Goal: Task Accomplishment & Management: Manage account settings

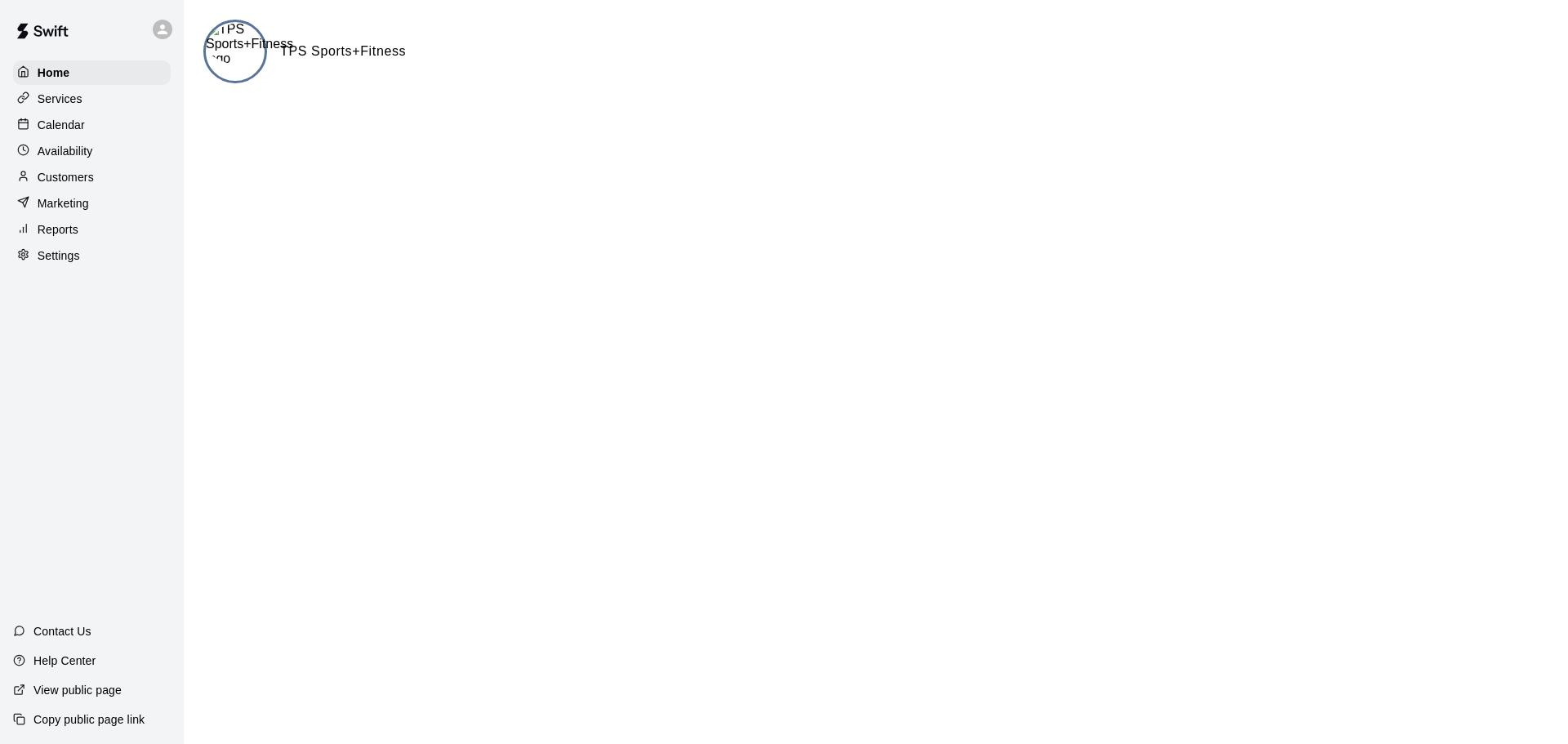
click at [55, 129] on p "Calendar" at bounding box center [61, 125] width 47 height 16
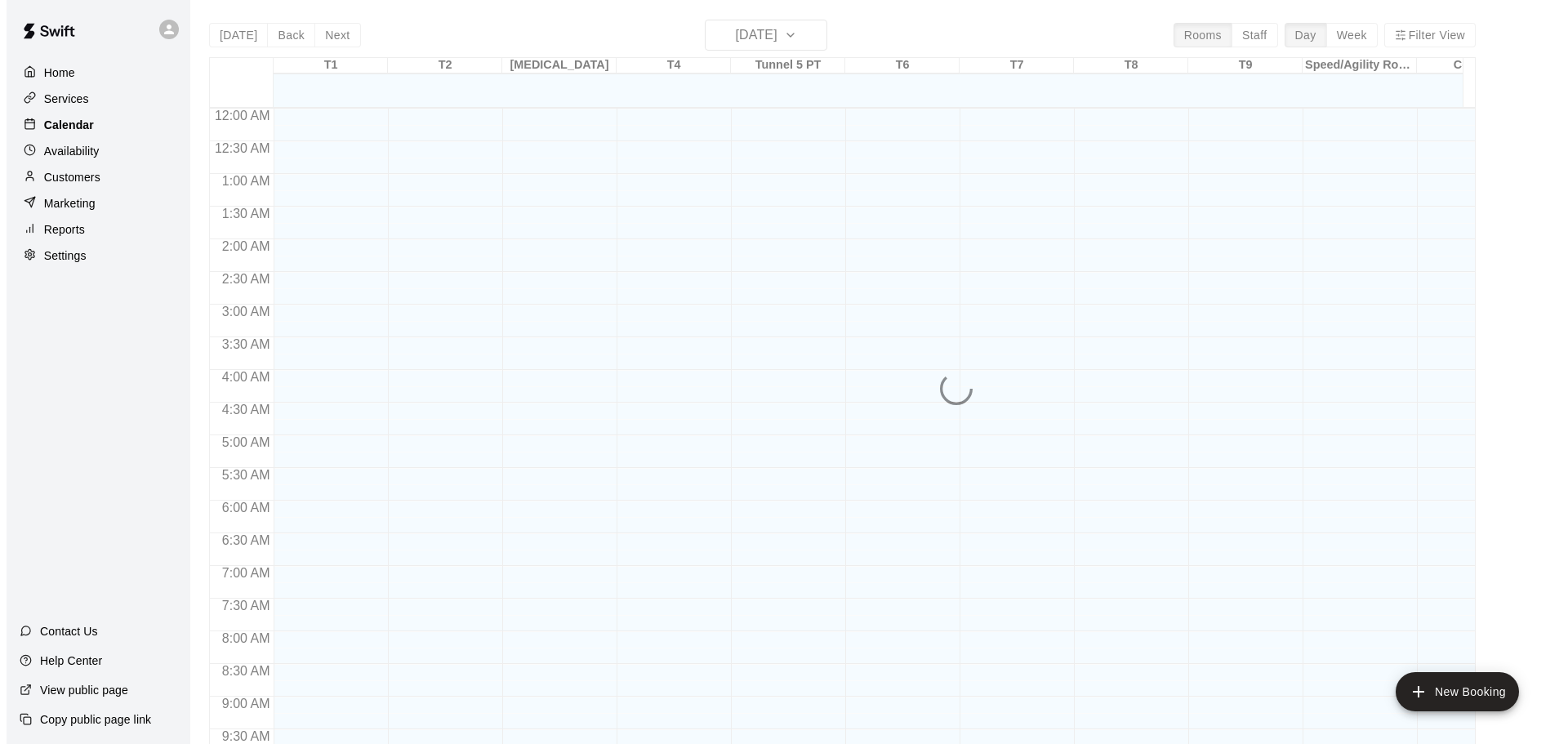
scroll to position [866, 0]
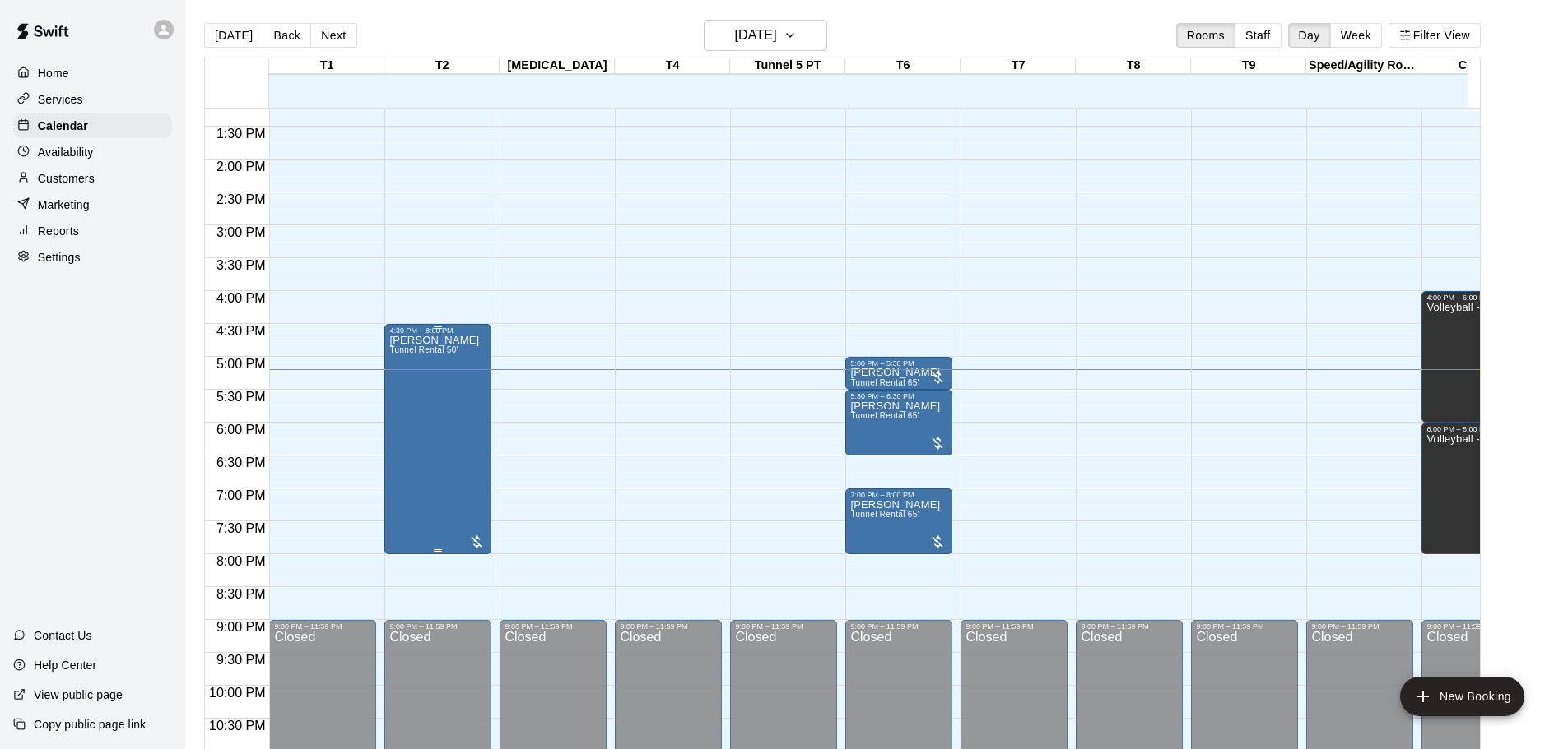
click at [463, 425] on div "[PERSON_NAME] Tunnel Rental 50'" at bounding box center [438, 708] width 97 height 749
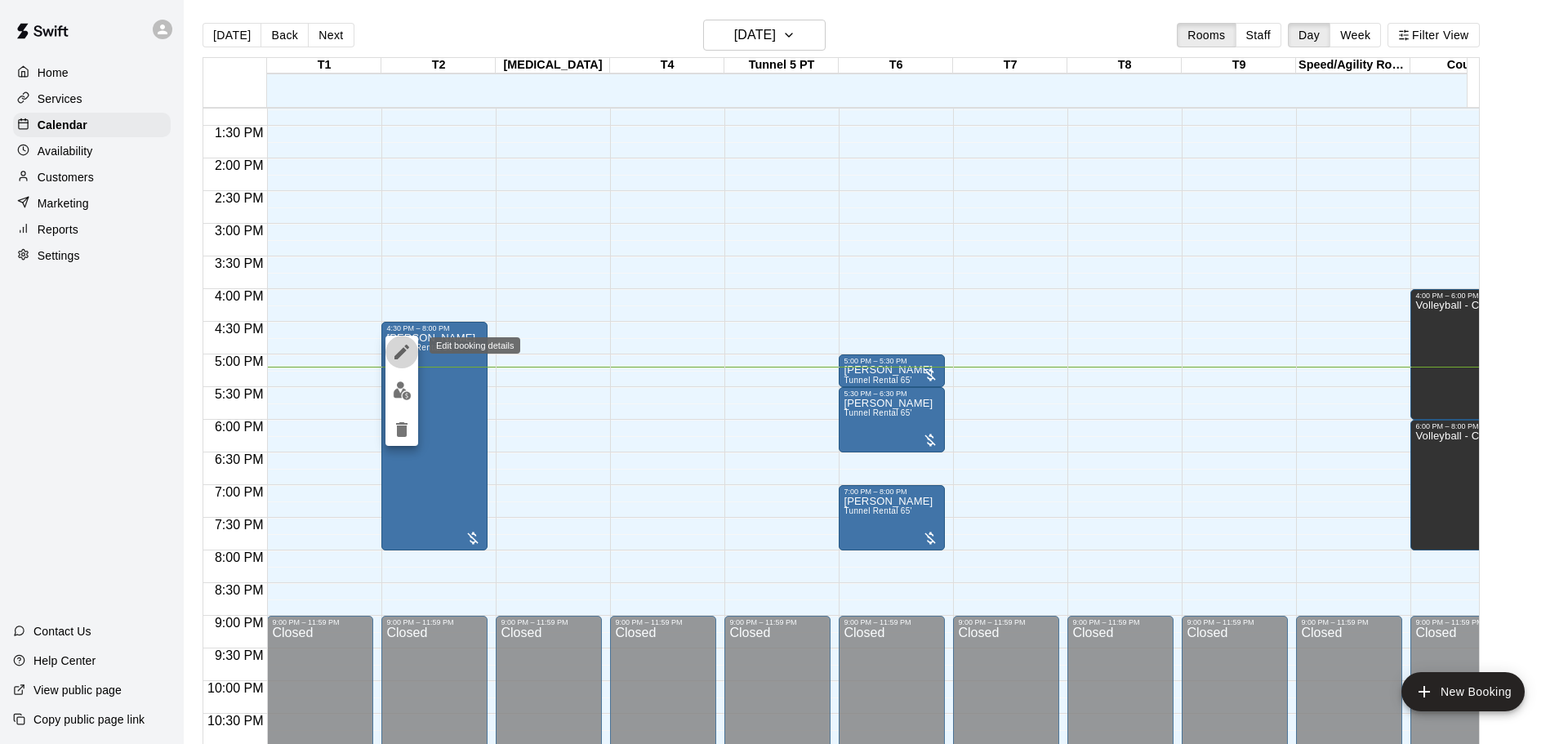
click at [397, 352] on icon "edit" at bounding box center [402, 352] width 20 height 20
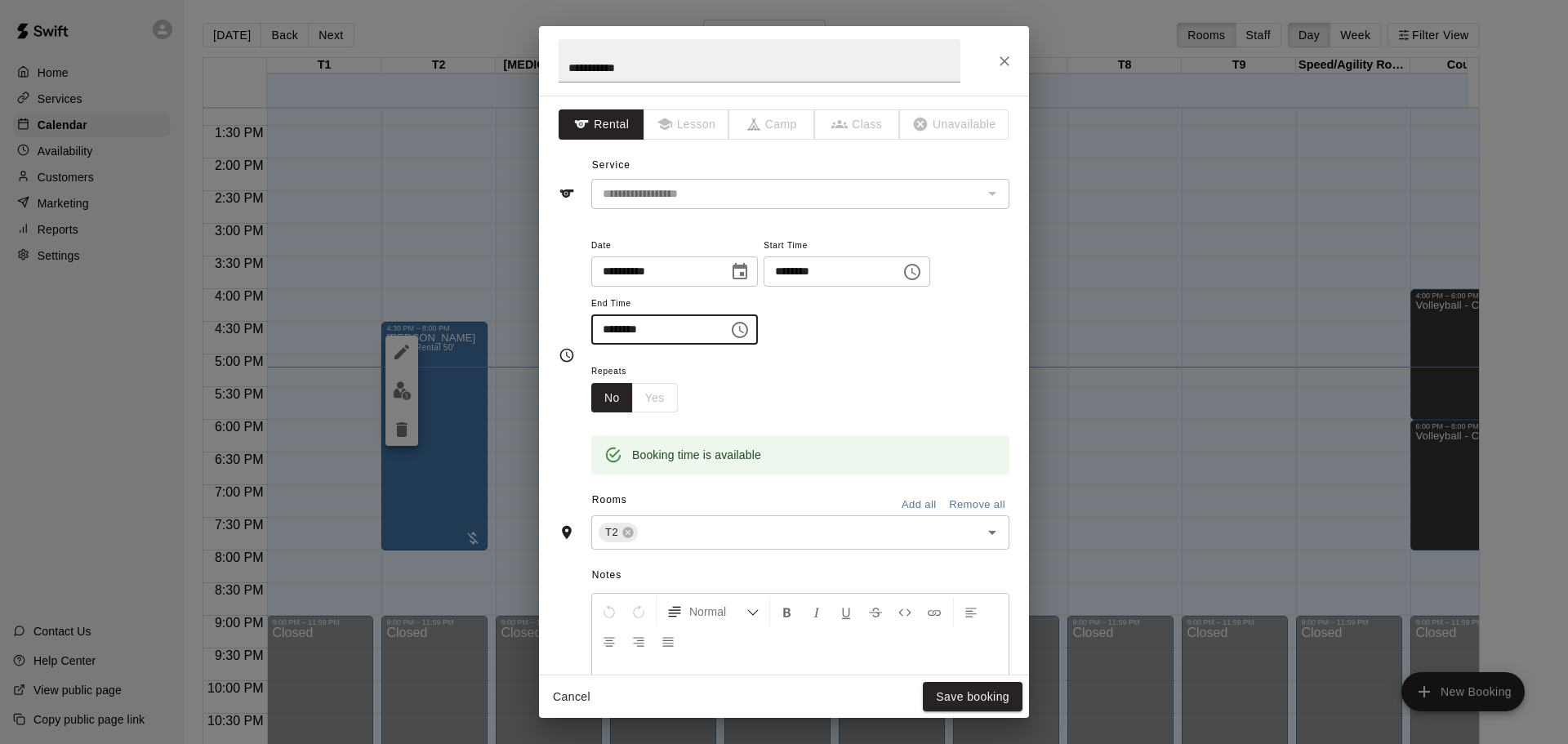
click at [665, 340] on input "********" at bounding box center [654, 329] width 126 height 30
click at [627, 333] on input "********" at bounding box center [654, 329] width 126 height 30
click at [750, 333] on icon "Choose time, selected time is 8:00 PM" at bounding box center [740, 330] width 20 height 20
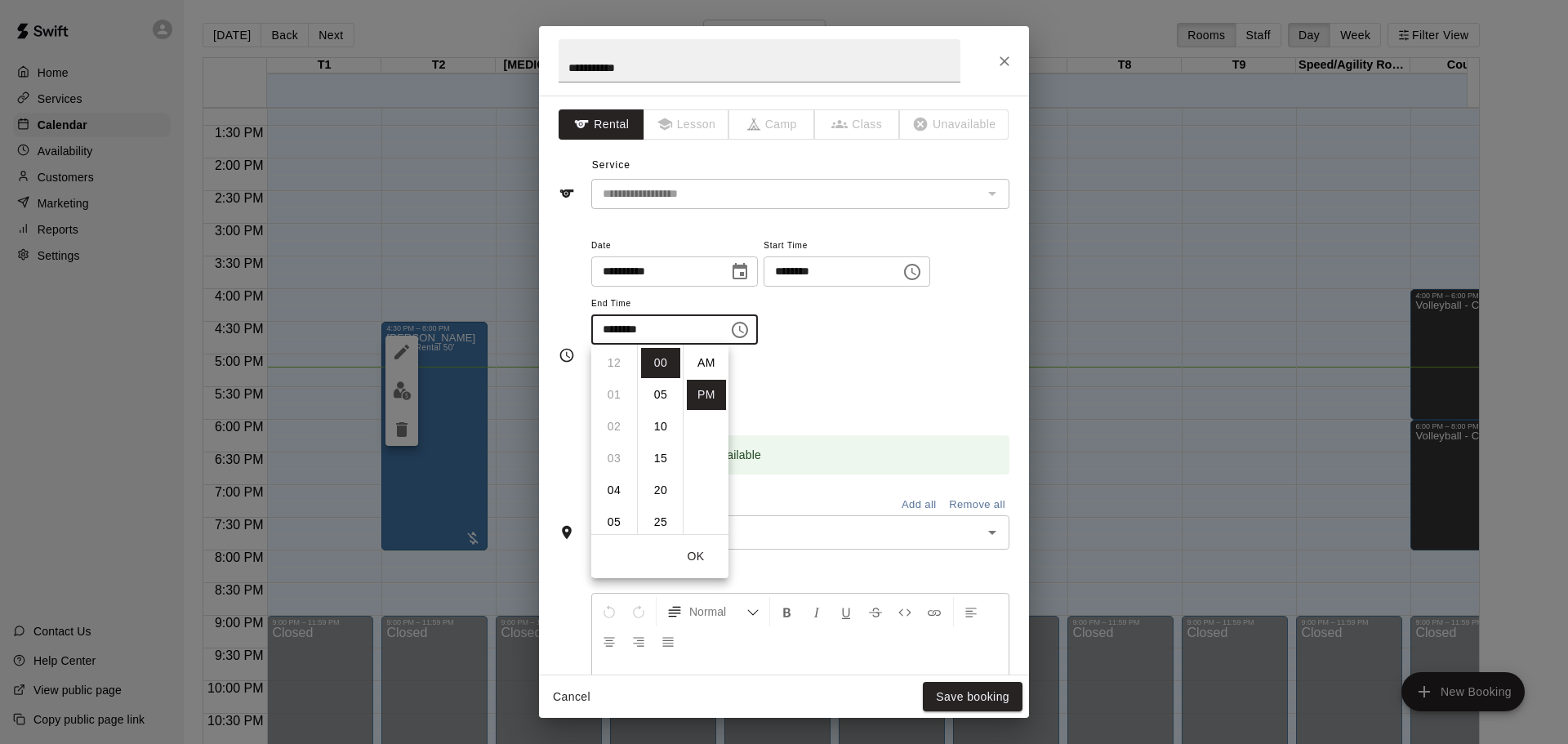
scroll to position [30, 0]
click at [613, 417] on li "07" at bounding box center [614, 413] width 39 height 30
click at [662, 469] on li "30" at bounding box center [660, 473] width 39 height 30
type input "********"
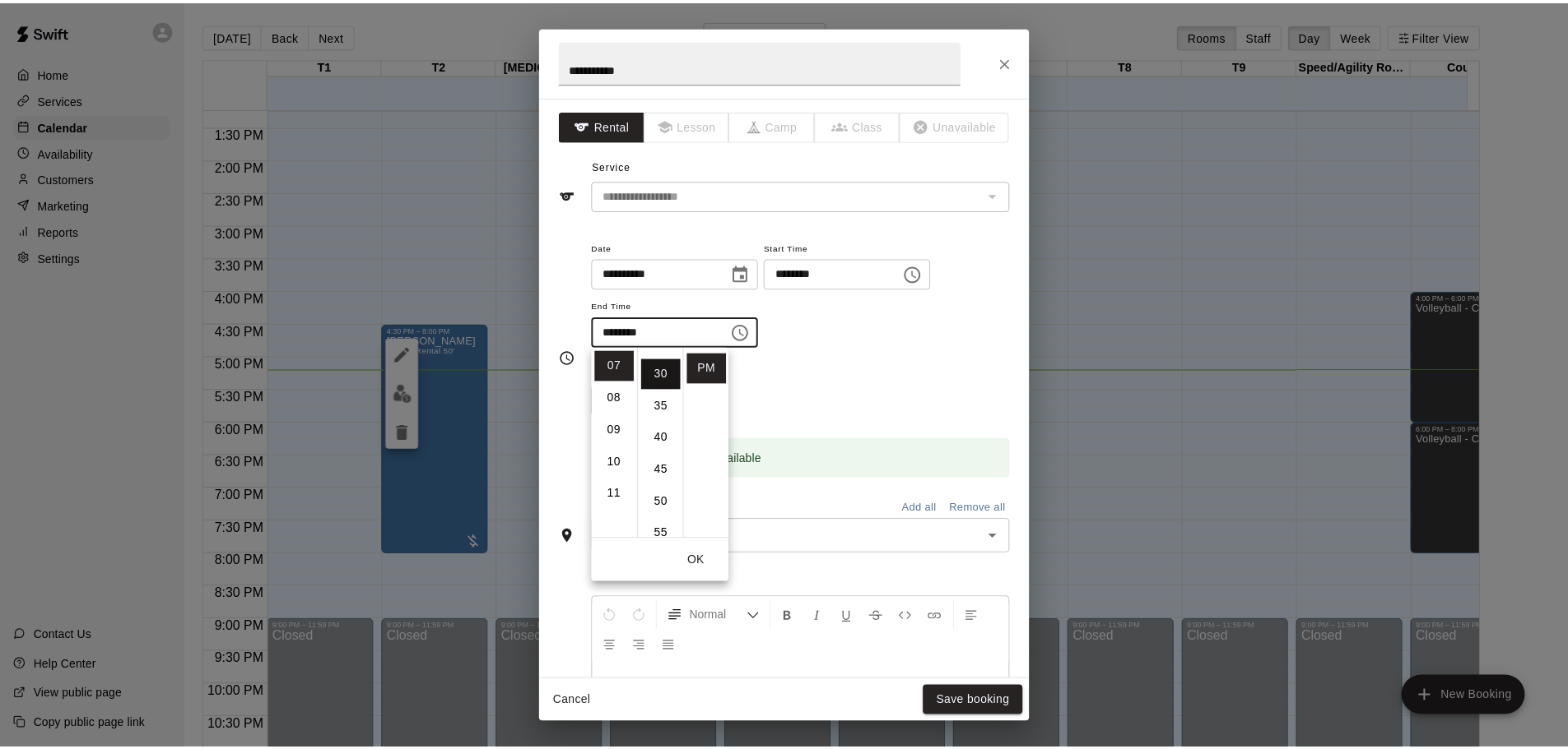
scroll to position [193, 0]
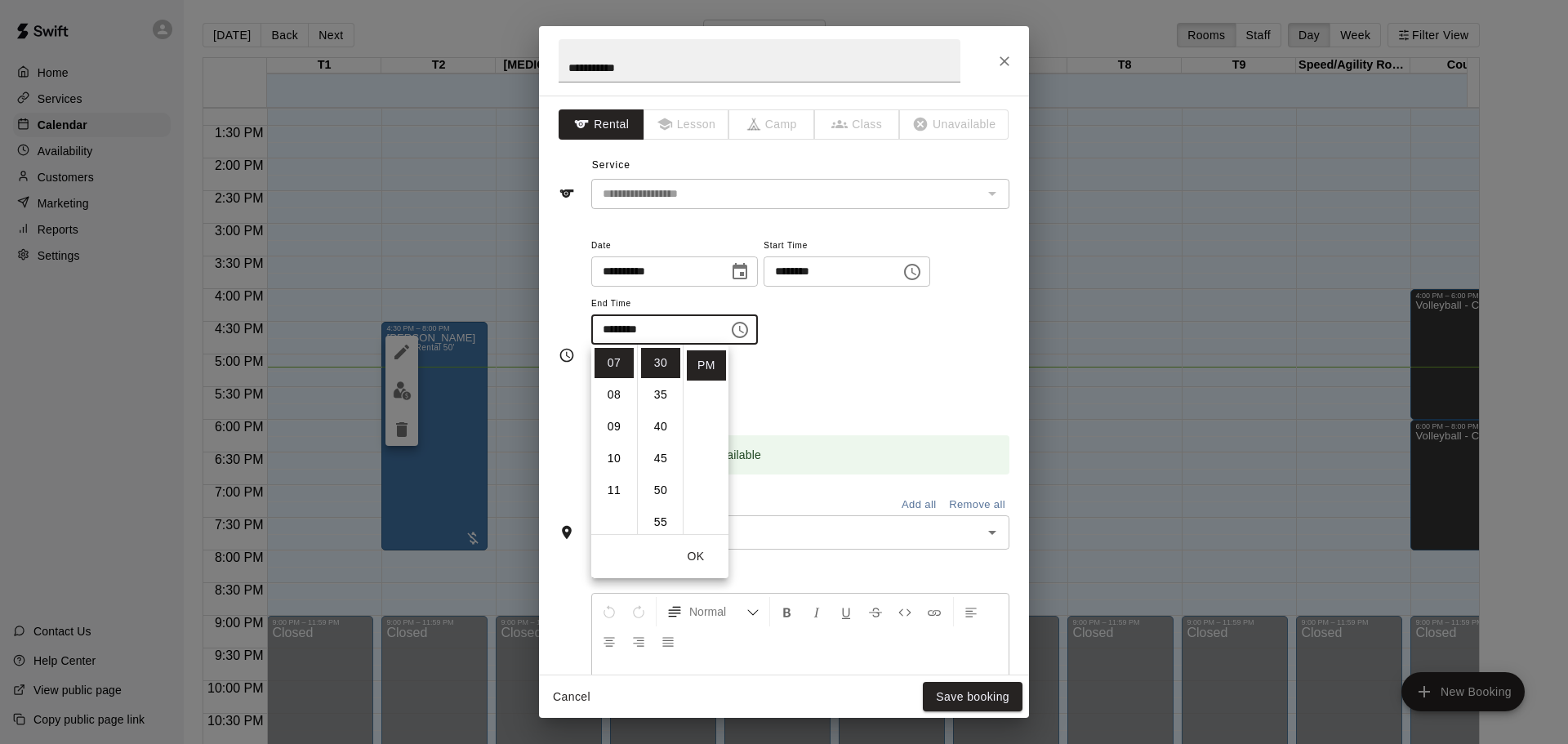
click at [858, 383] on div "Repeats No Yes" at bounding box center [800, 387] width 418 height 52
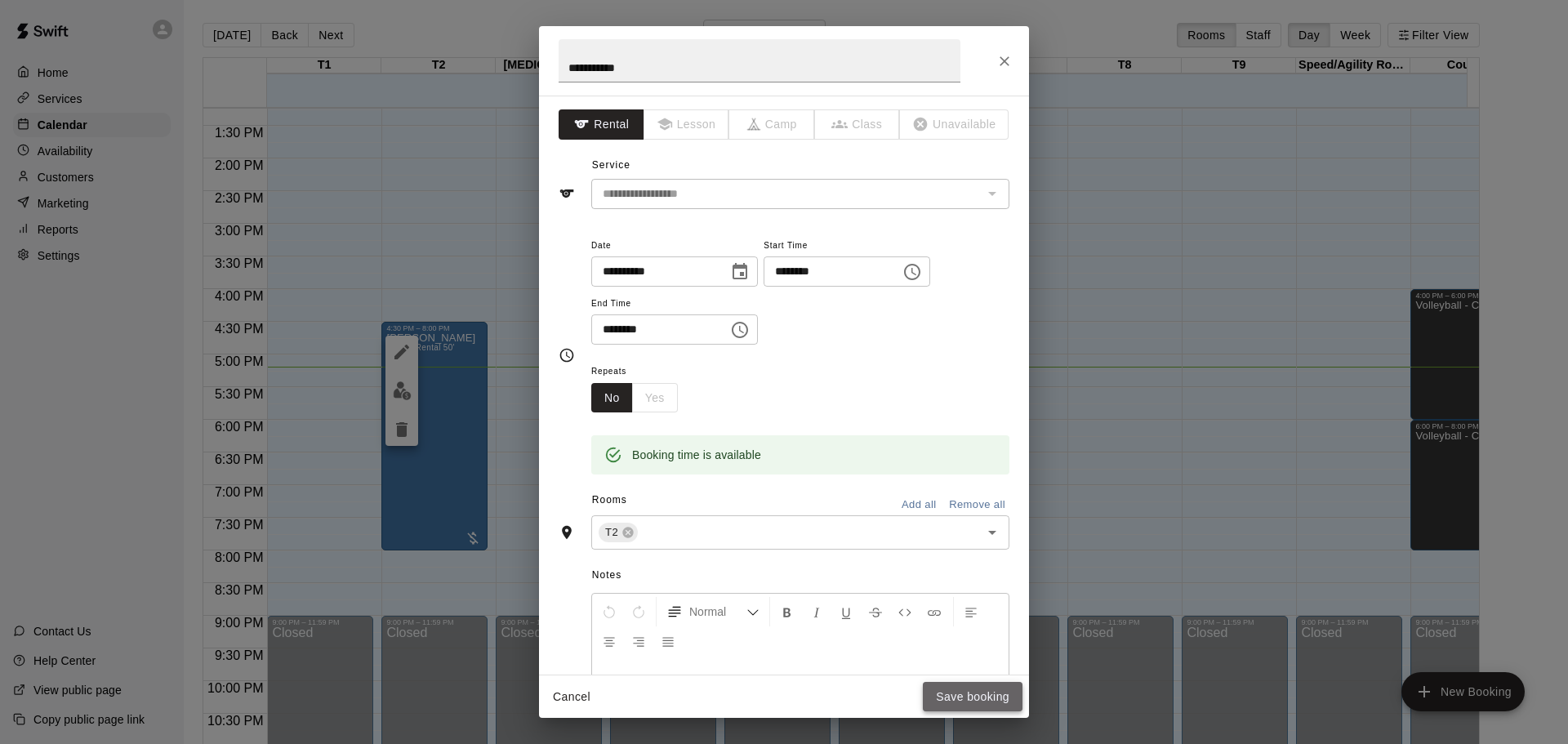
click at [955, 700] on button "Save booking" at bounding box center [972, 697] width 99 height 30
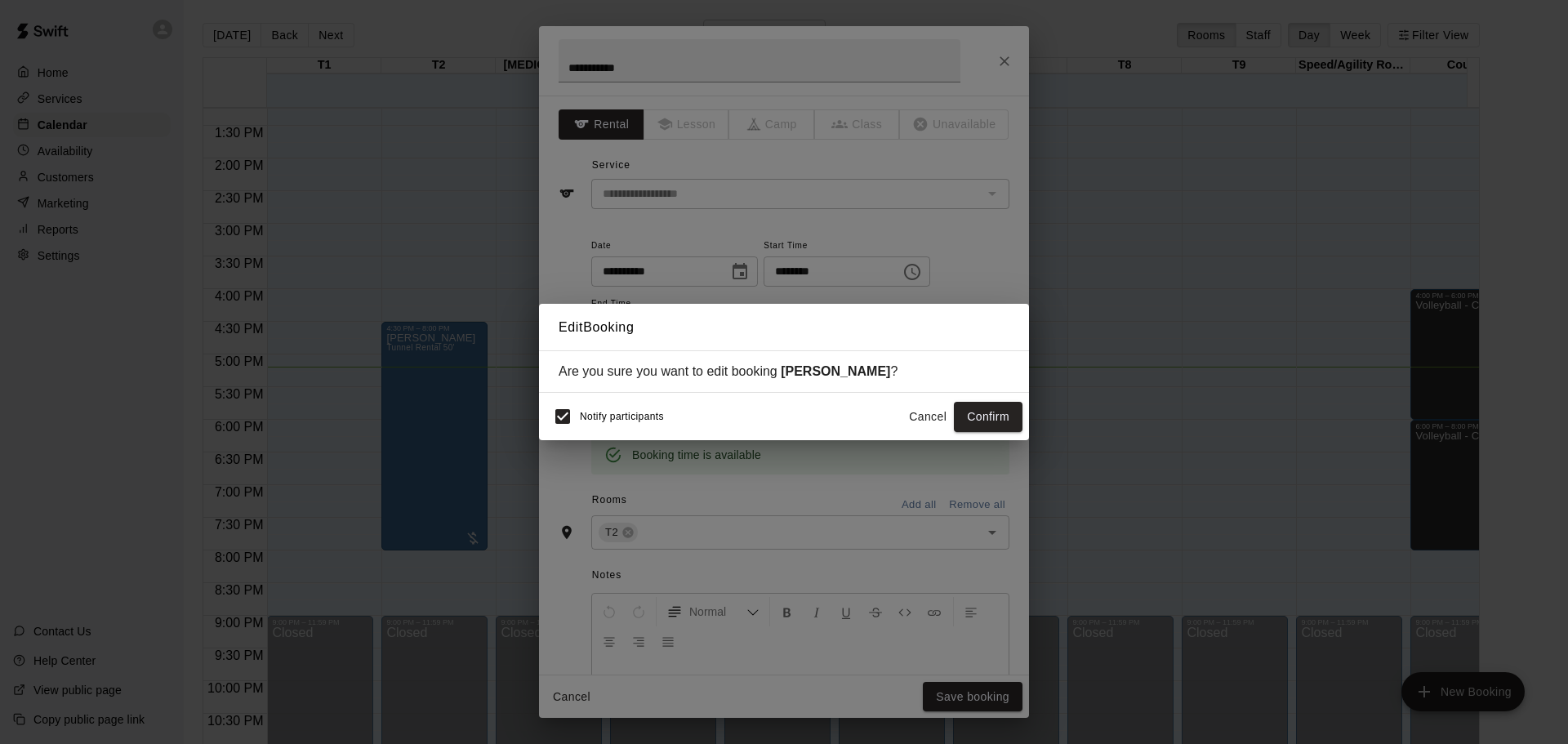
click at [986, 399] on div "Notify participants Cancel Confirm" at bounding box center [784, 416] width 490 height 47
click at [986, 411] on button "Confirm" at bounding box center [988, 417] width 69 height 30
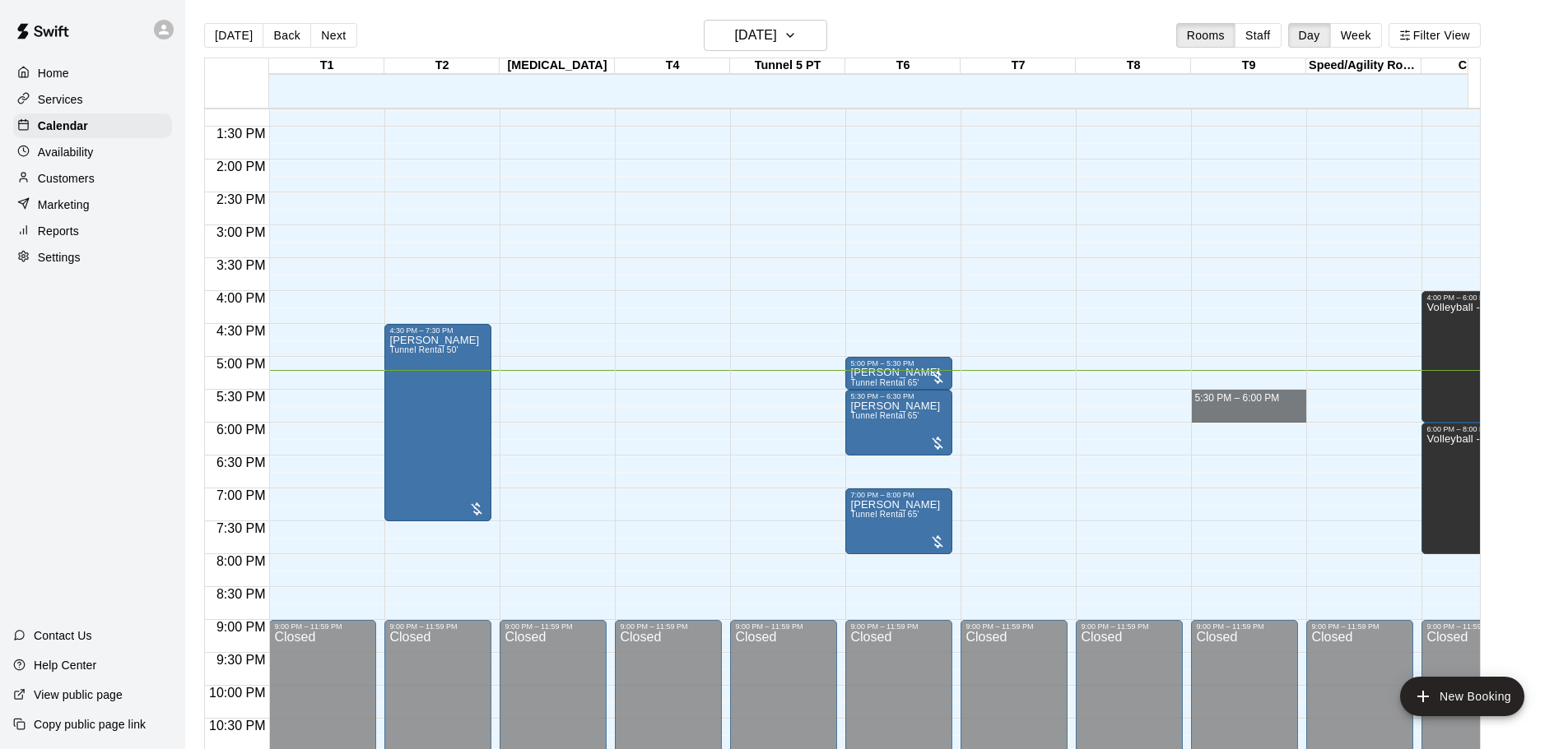
drag, startPoint x: 1274, startPoint y: 412, endPoint x: 1118, endPoint y: 394, distance: 157.0
click at [1118, 394] on div "12:00 AM 12:30 AM 1:00 AM 1:30 AM 2:00 AM 2:30 AM 3:00 AM 3:30 AM 4:00 AM 4:30 …" at bounding box center [842, 438] width 1275 height 661
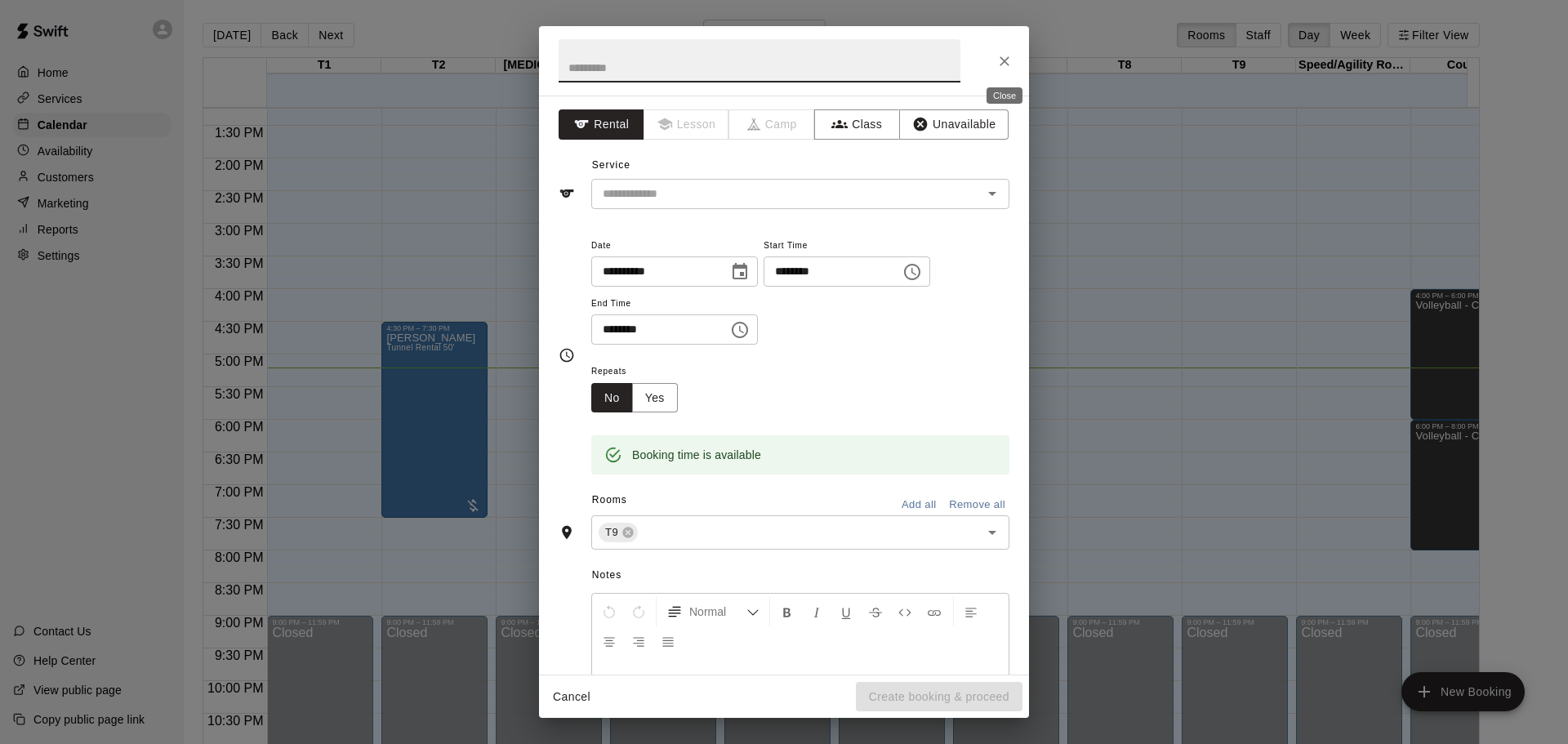
click at [1004, 64] on icon "Close" at bounding box center [1005, 61] width 16 height 16
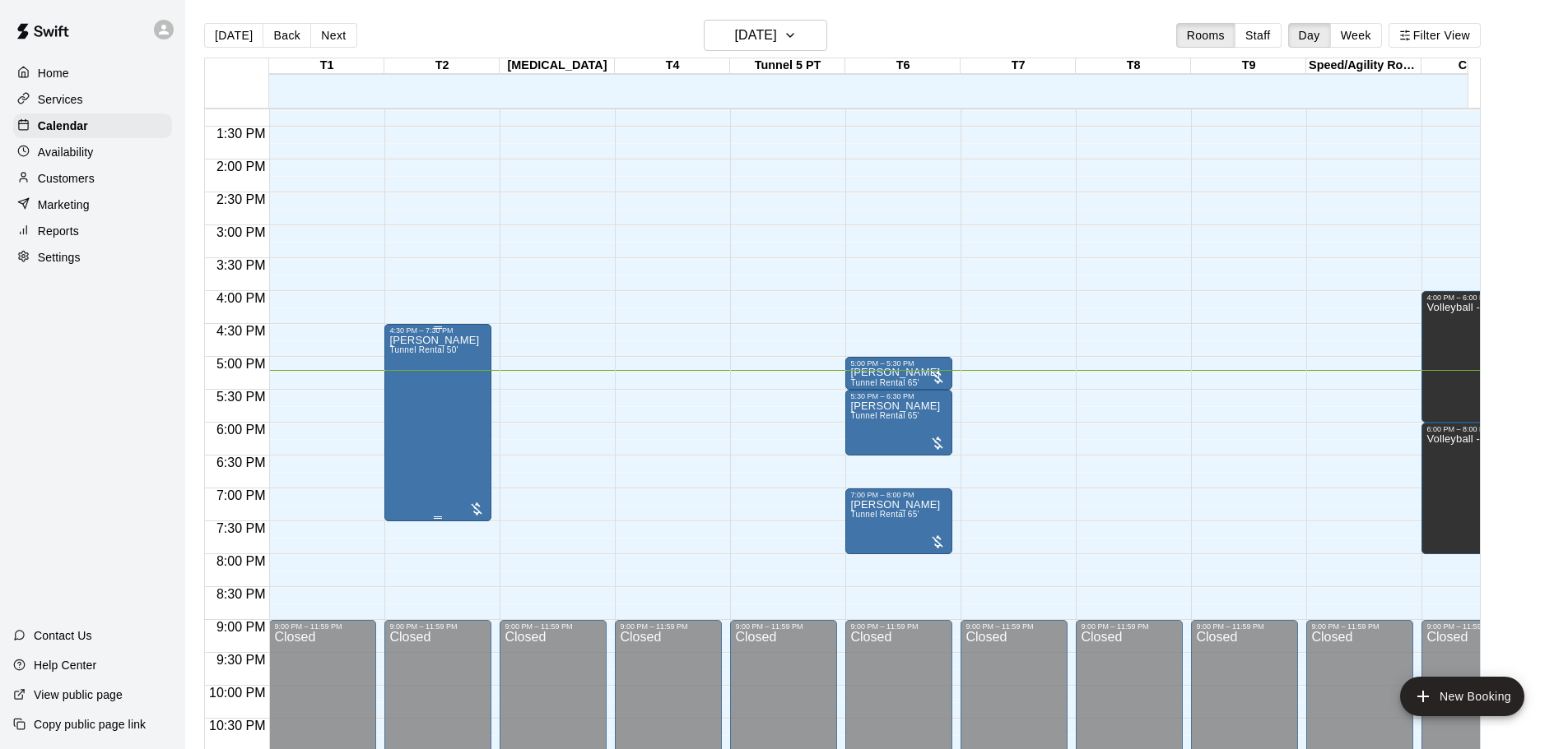
click at [448, 416] on div "[PERSON_NAME] Tunnel Rental 50'" at bounding box center [434, 708] width 89 height 749
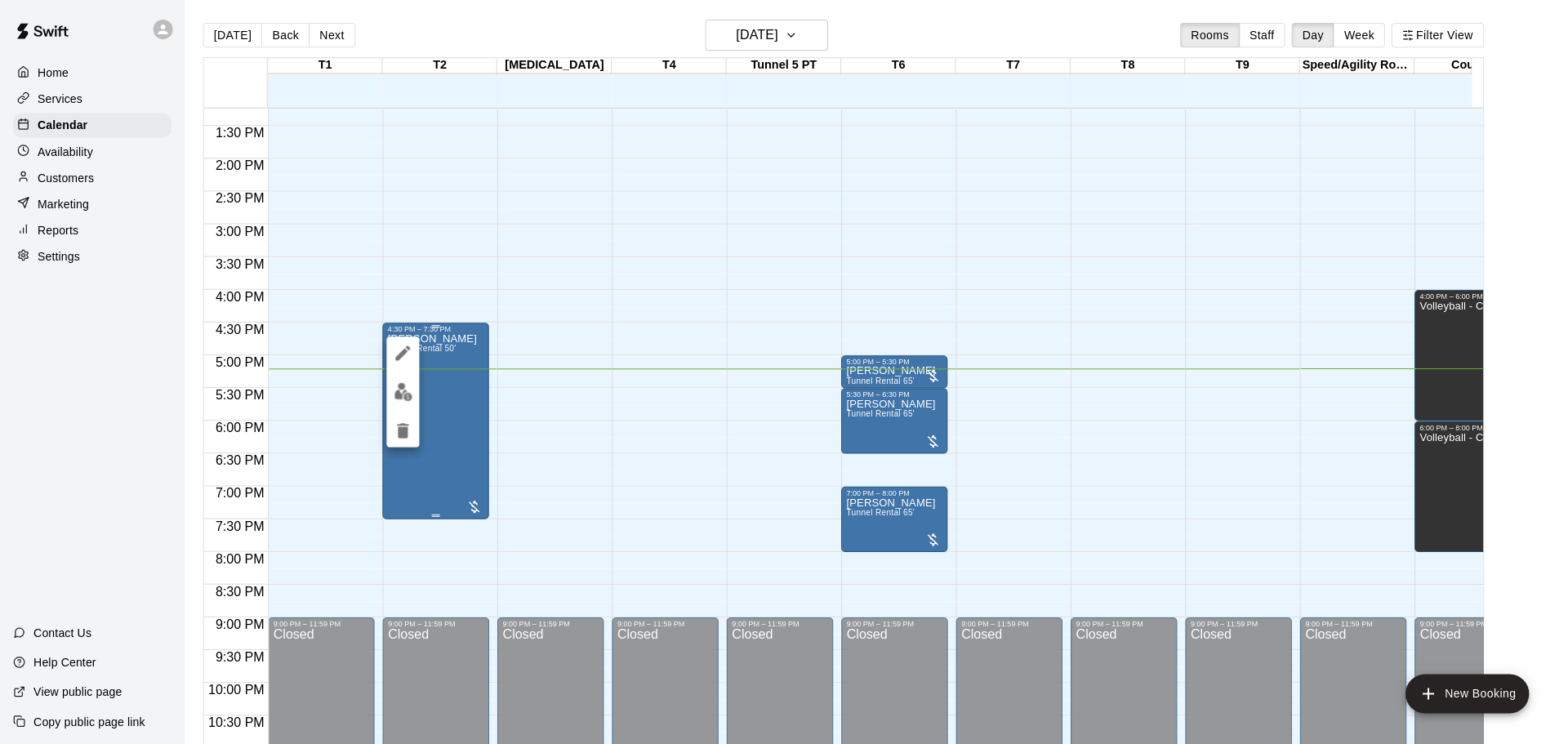
click at [445, 415] on div at bounding box center [784, 372] width 1568 height 744
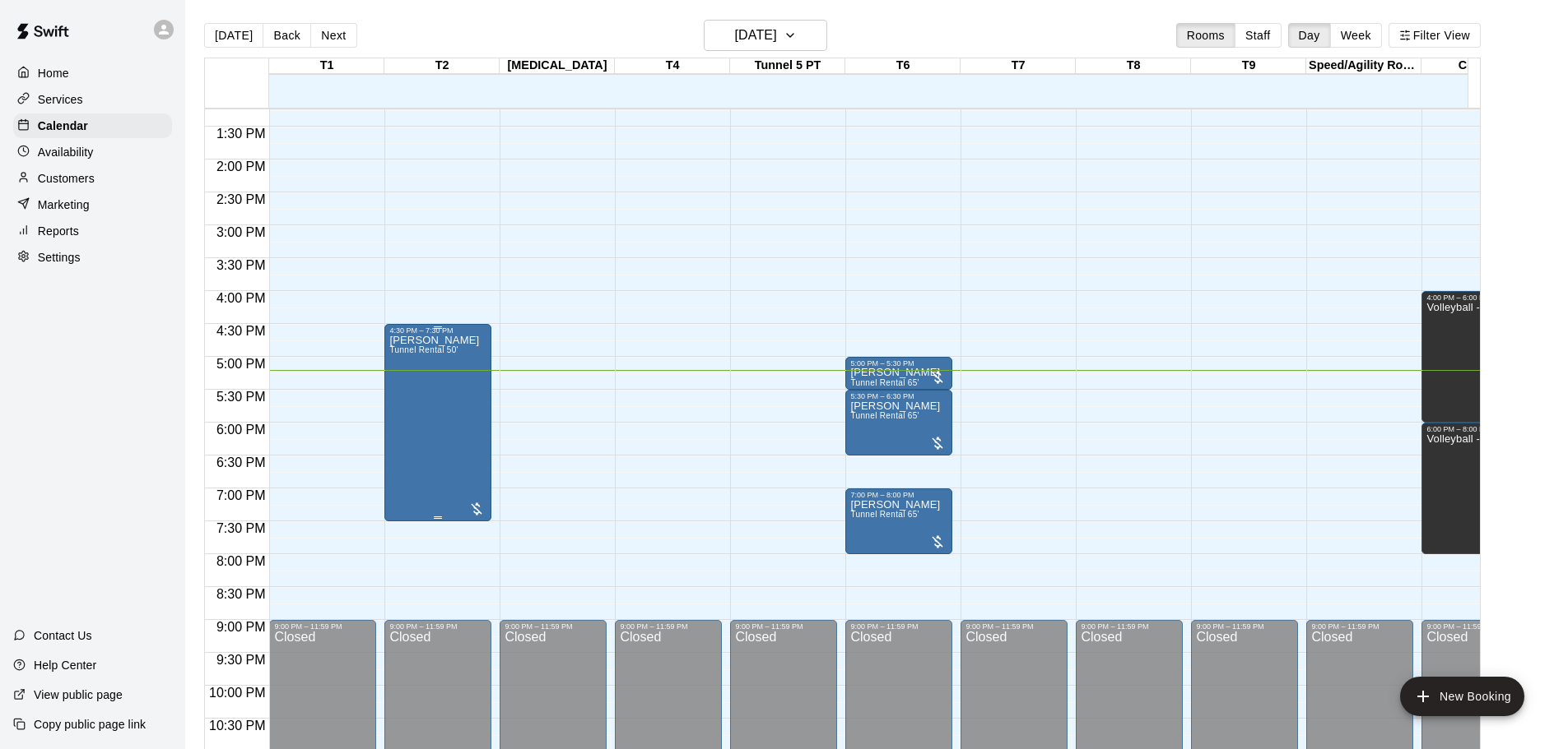
click at [448, 417] on div "[PERSON_NAME] Tunnel Rental 50'" at bounding box center [434, 708] width 89 height 749
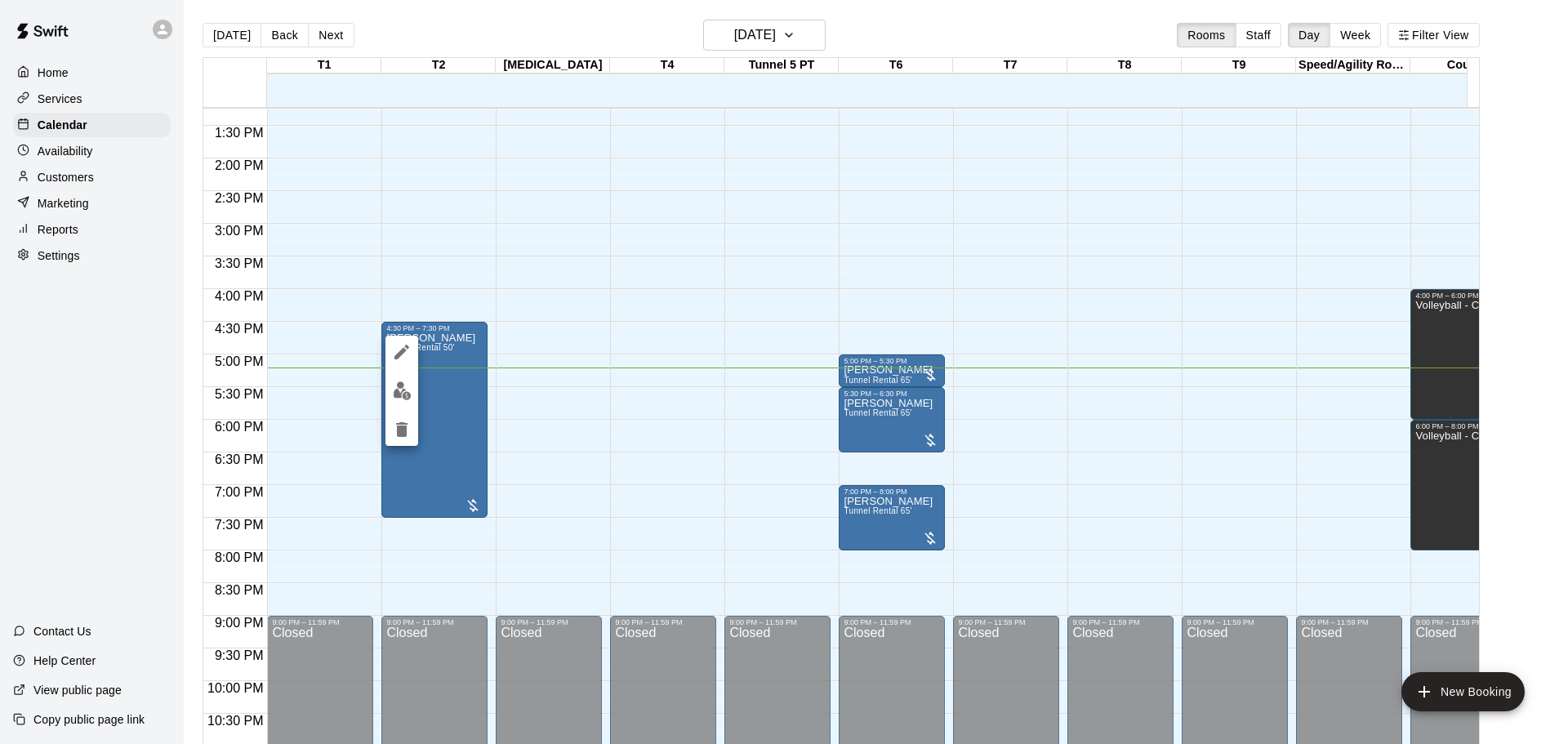
click at [431, 423] on div at bounding box center [784, 372] width 1568 height 744
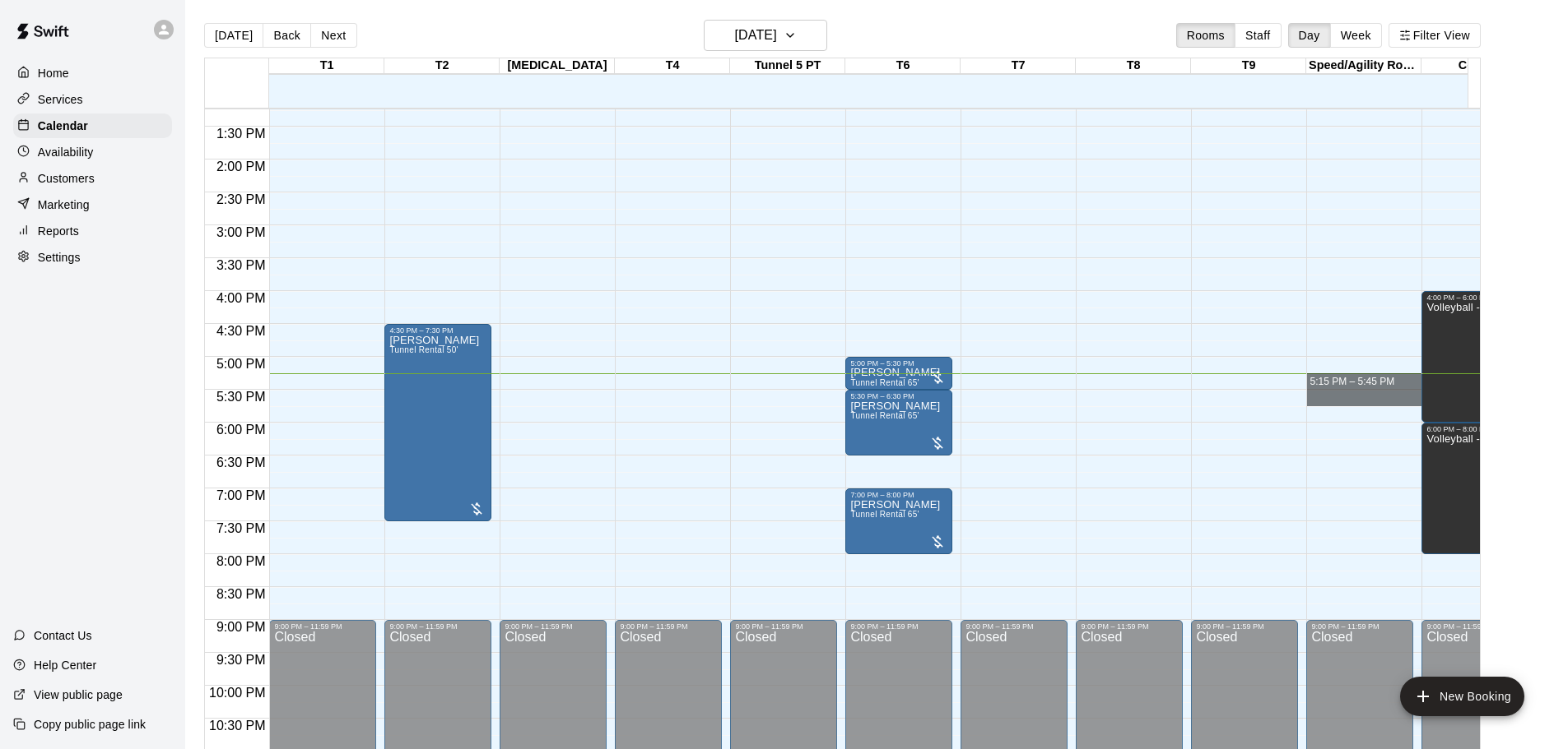
drag, startPoint x: 1309, startPoint y: 391, endPoint x: 1227, endPoint y: 382, distance: 82.5
click at [1228, 382] on div "12:00 AM 12:30 AM 1:00 AM 1:30 AM 2:00 AM 2:30 AM 3:00 AM 3:30 AM 4:00 AM 4:30 …" at bounding box center [842, 438] width 1275 height 661
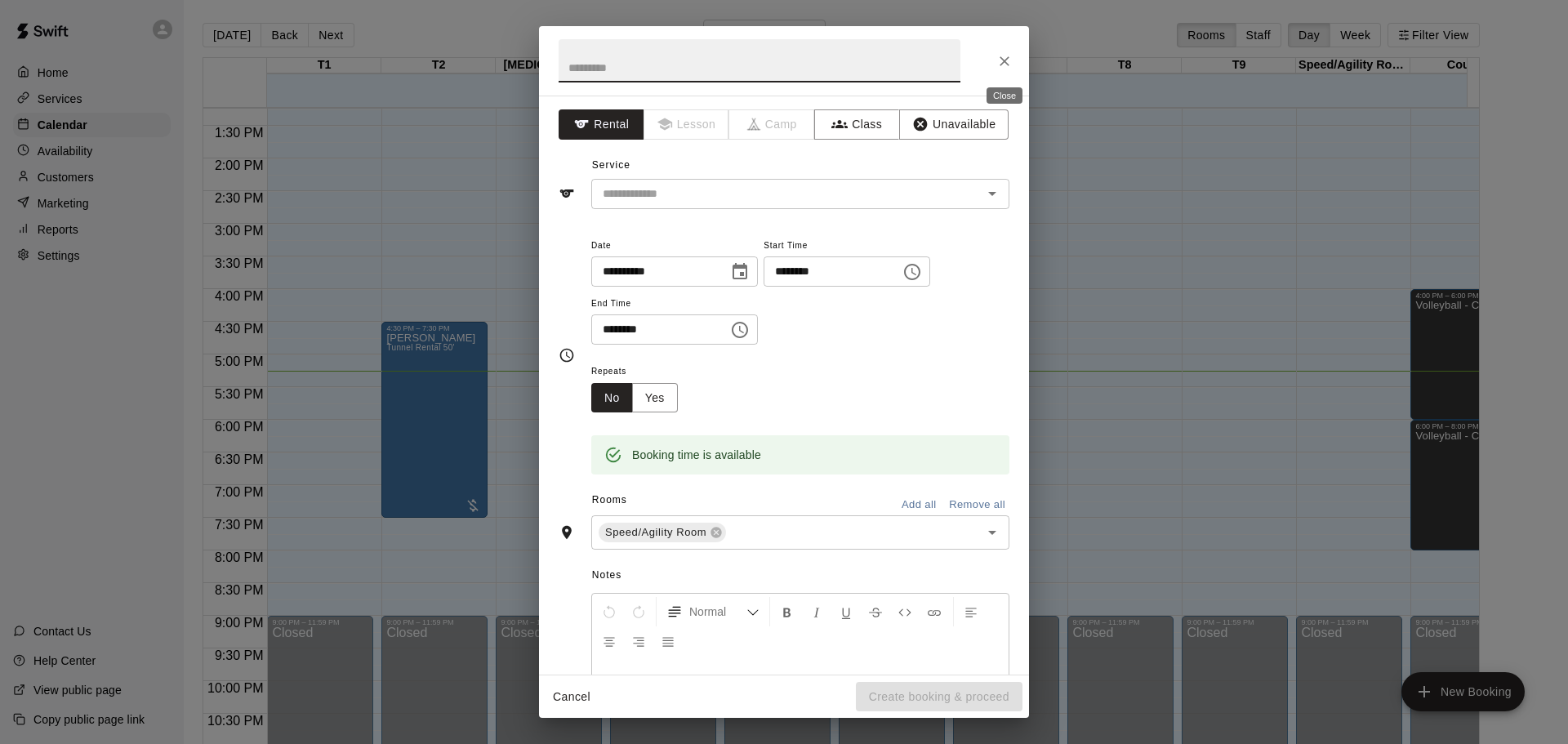
click at [1007, 63] on icon "Close" at bounding box center [1004, 61] width 10 height 10
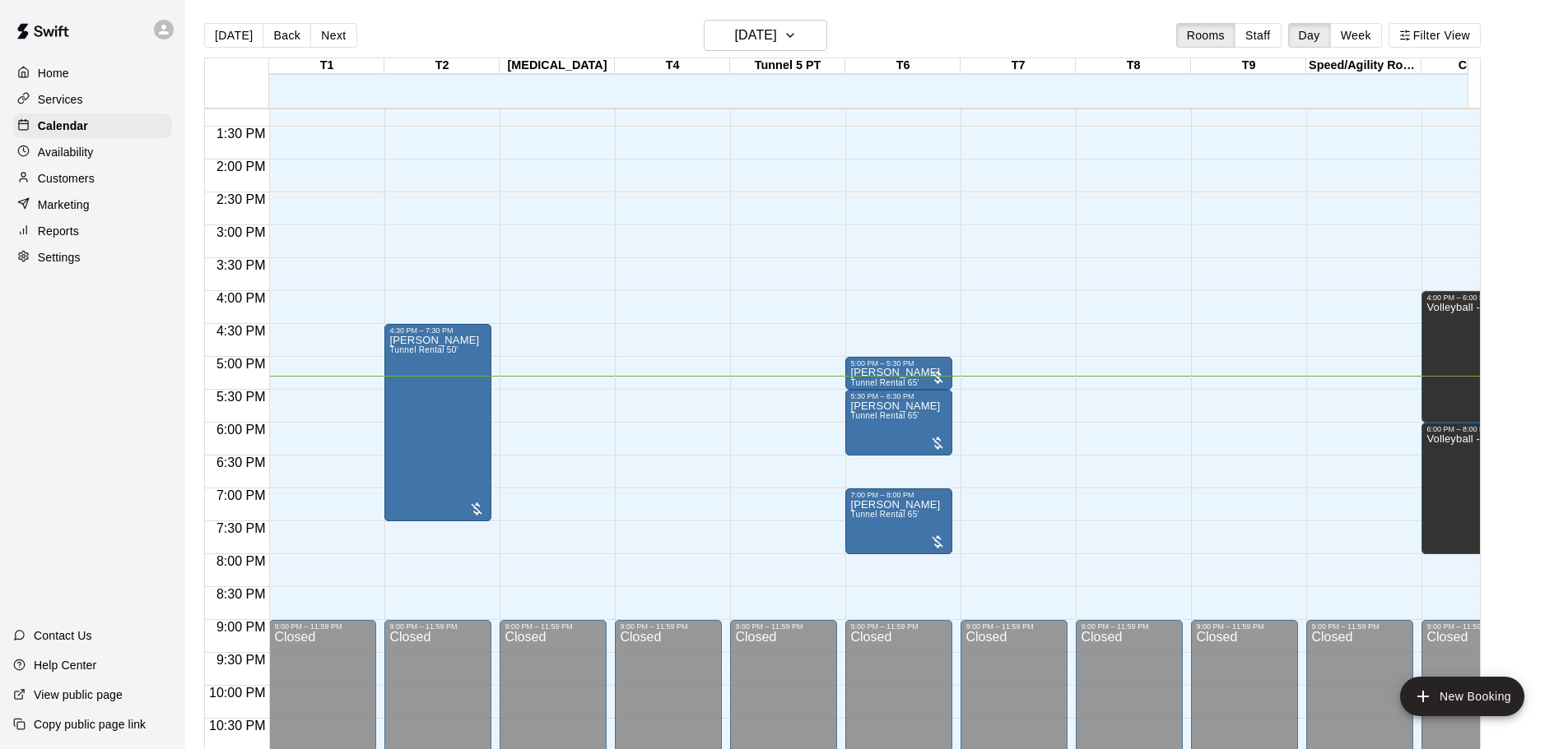
click at [1467, 62] on div "Court 1" at bounding box center [1479, 66] width 115 height 15
click at [1481, 93] on div "T1 10 Wed T2 10 Wed [MEDICAL_DATA] 10 Wed T4 10 Wed Tunnel 5 PT 10 Wed T6 10 We…" at bounding box center [842, 414] width 1277 height 712
drag, startPoint x: 1485, startPoint y: 93, endPoint x: 1382, endPoint y: 98, distance: 103.1
click at [1382, 98] on div "T1 10 Wed T2 10 Wed [MEDICAL_DATA] 10 Wed T4 10 Wed Tunnel 5 PT 10 Wed T6 10 We…" at bounding box center [842, 414] width 1277 height 712
click at [1446, 64] on div "Court 1" at bounding box center [1479, 66] width 115 height 15
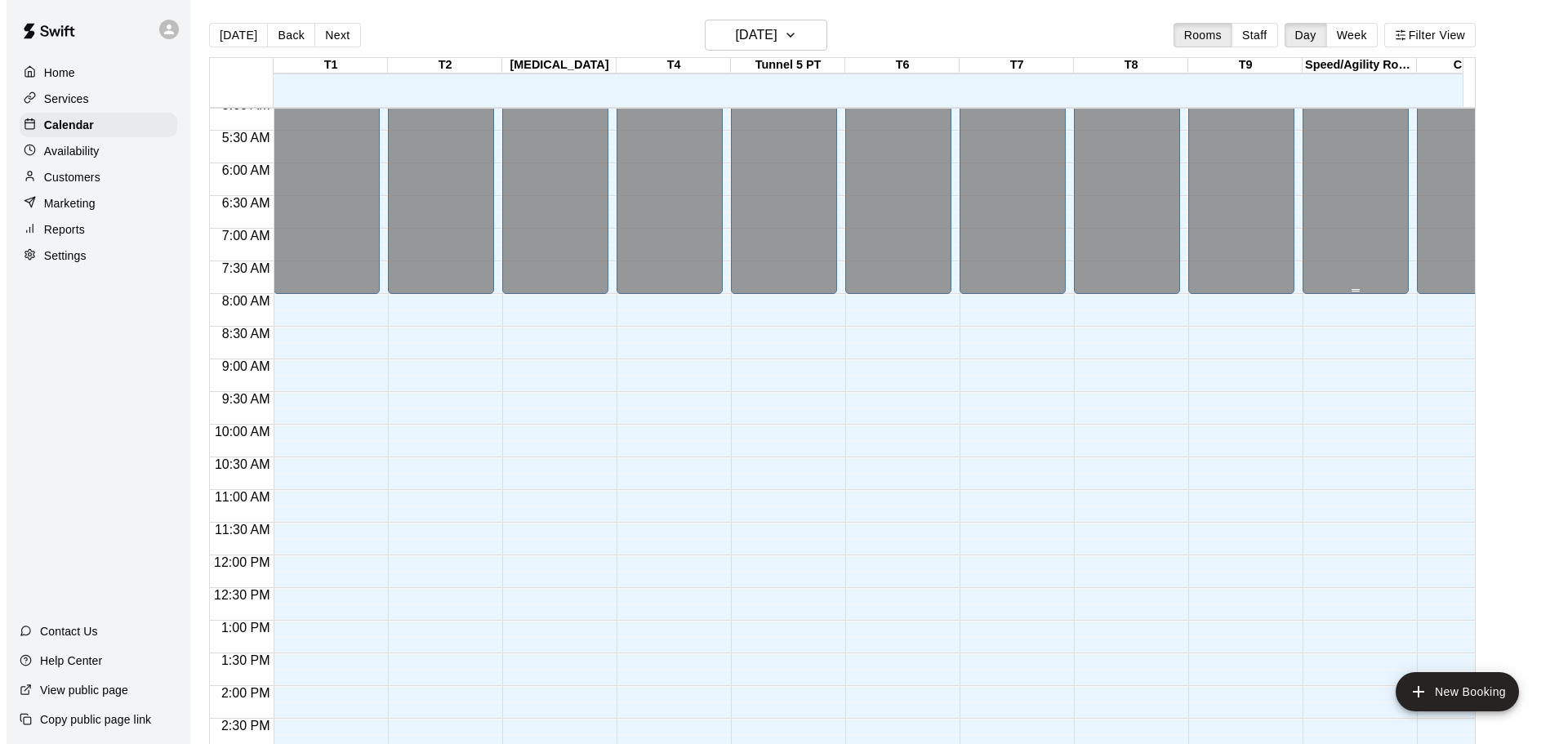
scroll to position [294, 0]
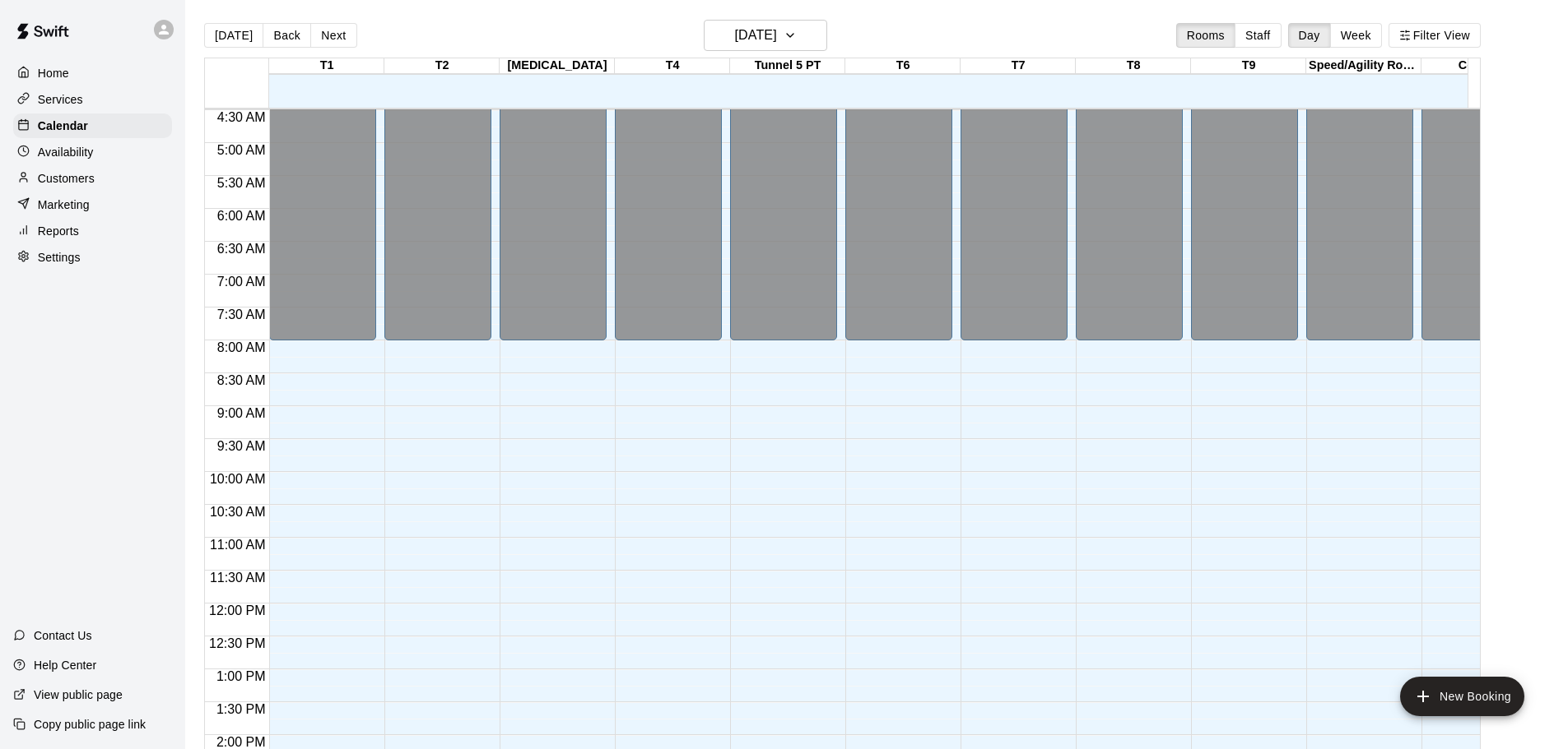
click at [1444, 70] on div "Court 1" at bounding box center [1479, 66] width 115 height 15
click at [1439, 32] on button "Filter View" at bounding box center [1435, 35] width 92 height 24
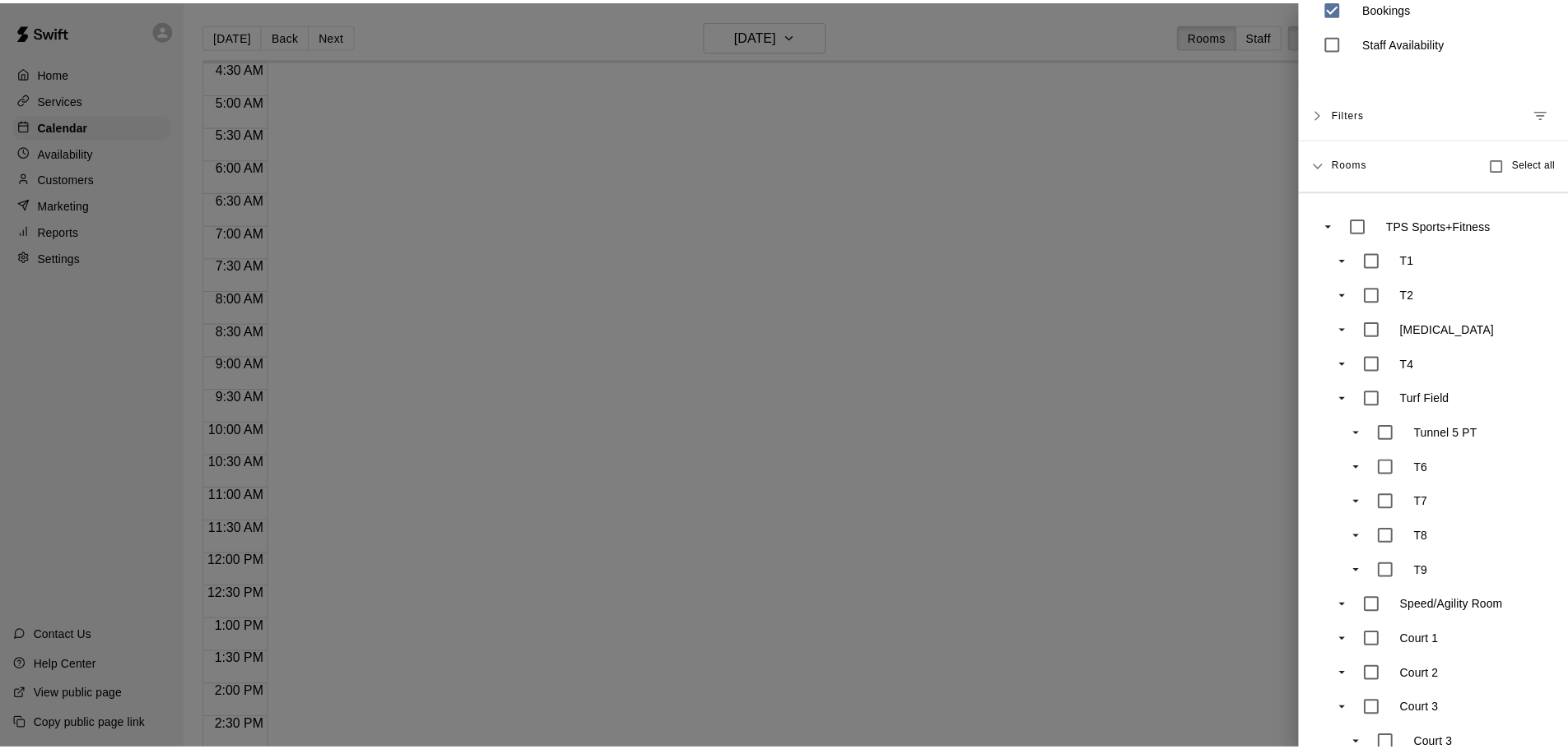
scroll to position [152, 0]
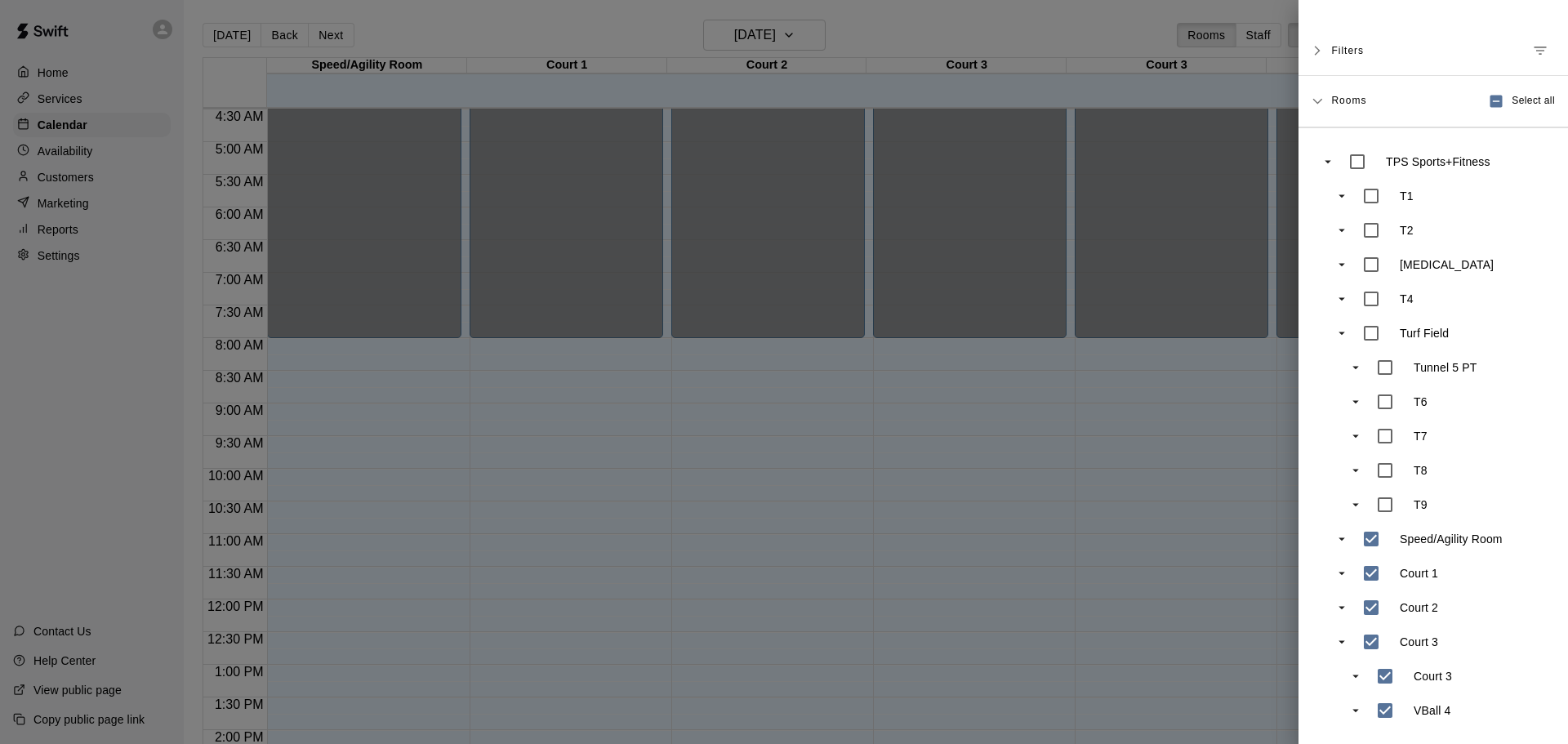
click at [1032, 314] on div at bounding box center [784, 372] width 1568 height 744
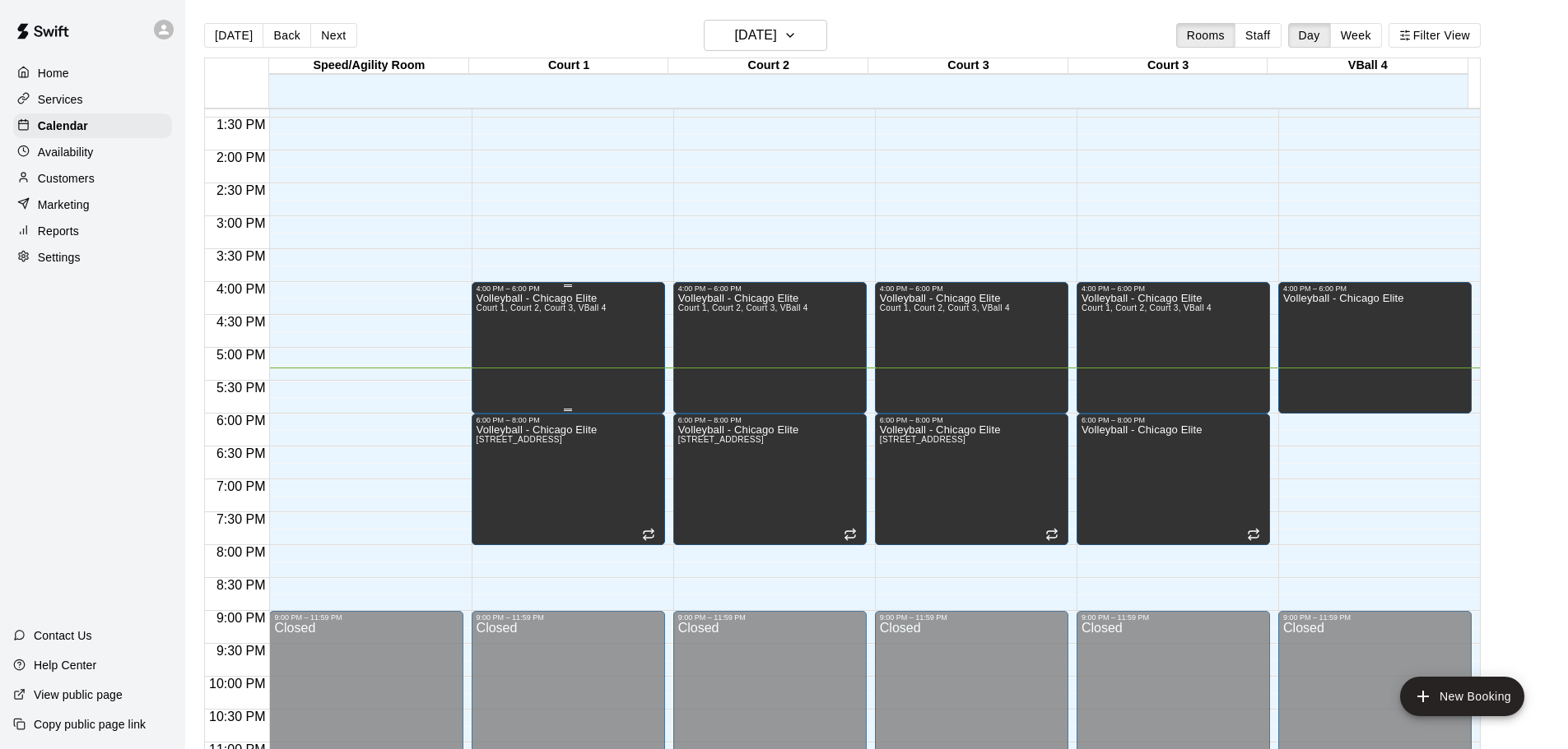
scroll to position [840, 0]
